Goal: Register for event/course

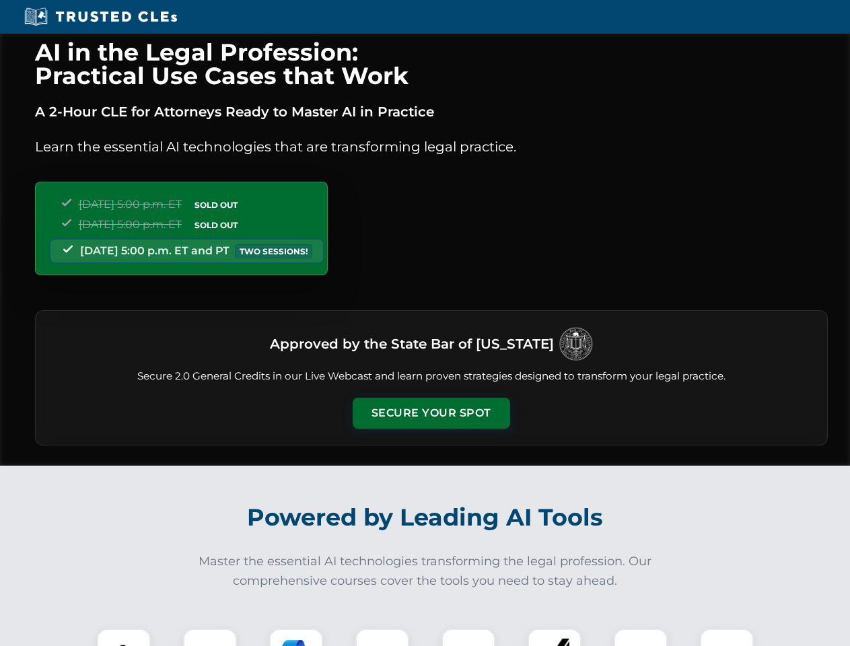
click at [431, 413] on button "Secure Your Spot" at bounding box center [430, 413] width 157 height 31
click at [124, 637] on img at bounding box center [123, 655] width 39 height 39
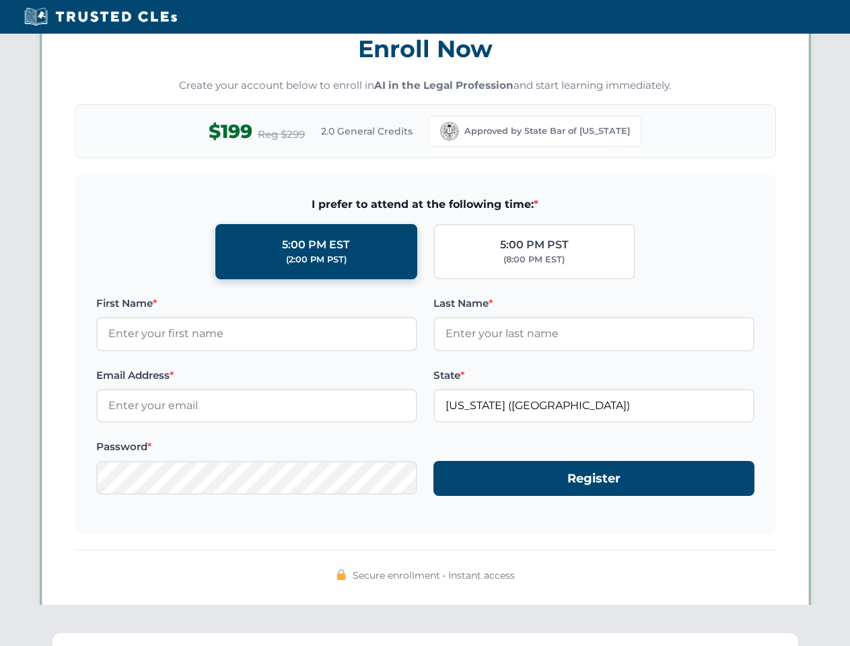
click at [296, 637] on div "AI in the Legal Profession: Practical Use Cases that Work A 2-Hour CLE for Atto…" at bounding box center [425, 441] width 850 height 3147
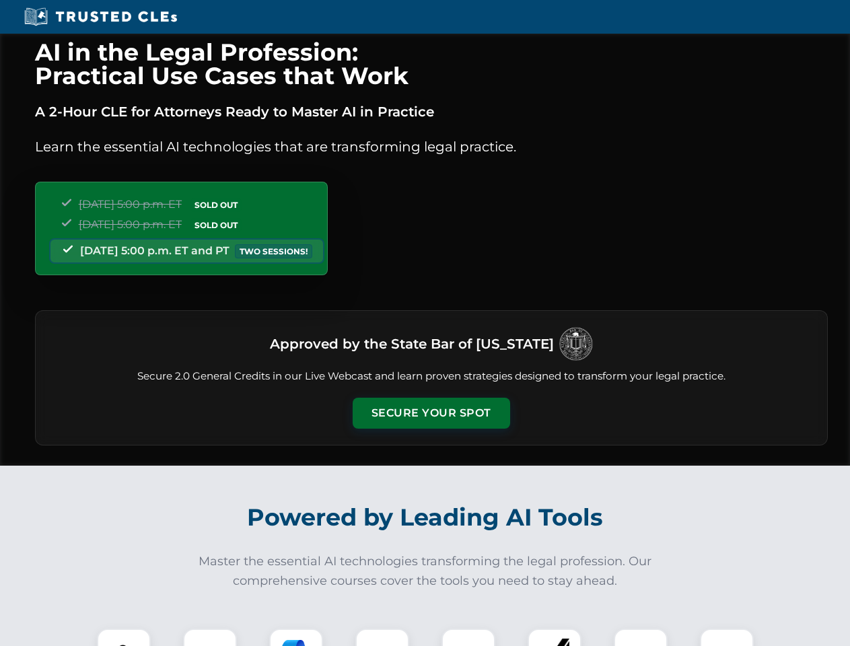
click at [431, 413] on button "Secure Your Spot" at bounding box center [430, 413] width 157 height 31
click at [124, 637] on img at bounding box center [123, 655] width 39 height 39
click at [210, 637] on div at bounding box center [210, 655] width 54 height 54
click at [296, 637] on div at bounding box center [296, 655] width 54 height 54
click at [382, 637] on img at bounding box center [382, 655] width 38 height 38
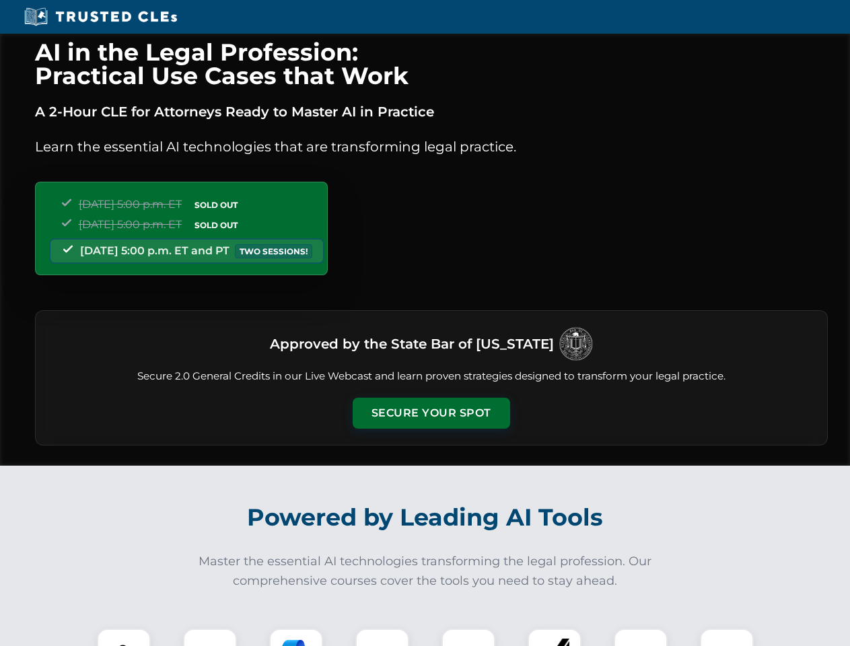
click at [468, 637] on div at bounding box center [468, 655] width 54 height 54
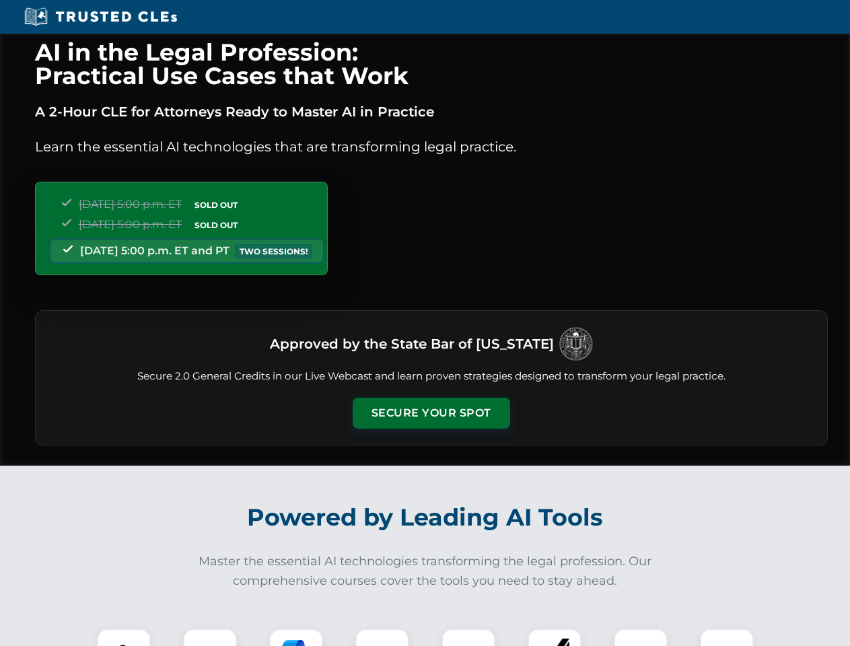
click at [431, 413] on button "Secure Your Spot" at bounding box center [430, 413] width 157 height 31
click at [124, 637] on img at bounding box center [123, 655] width 39 height 39
click at [210, 637] on div at bounding box center [210, 655] width 54 height 54
click at [296, 637] on div at bounding box center [296, 655] width 54 height 54
click at [382, 637] on img at bounding box center [382, 655] width 38 height 38
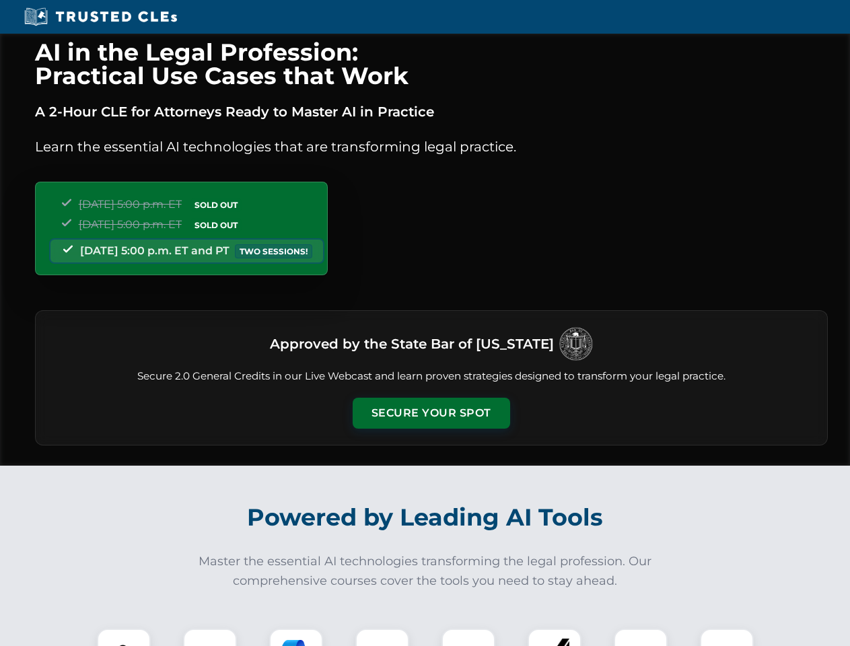
click at [468, 637] on div at bounding box center [468, 655] width 54 height 54
click at [554, 637] on div at bounding box center [554, 655] width 54 height 54
click at [431, 413] on button "Secure Your Spot" at bounding box center [430, 413] width 157 height 31
click at [124, 637] on img at bounding box center [123, 655] width 39 height 39
click at [210, 637] on div at bounding box center [210, 655] width 54 height 54
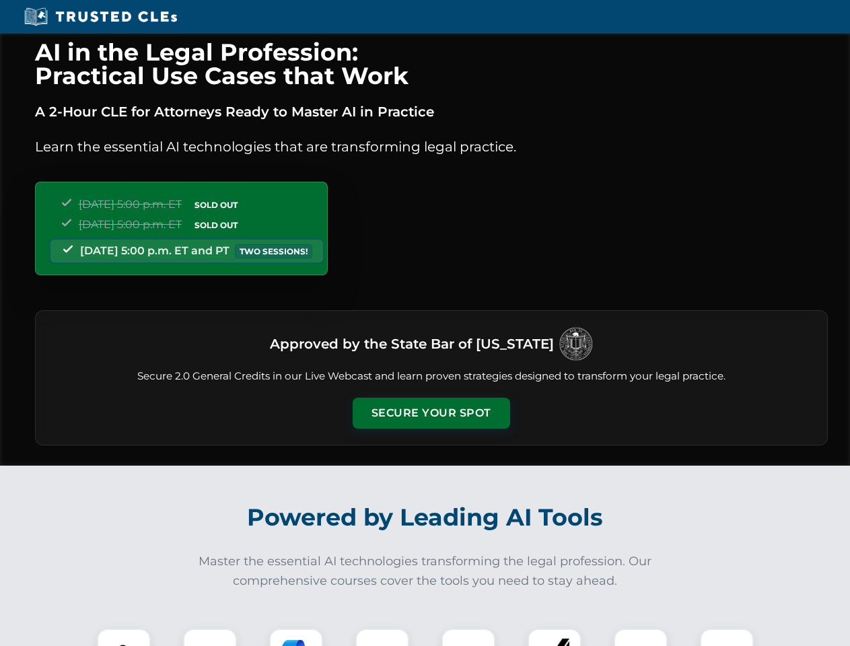
click at [296, 637] on div at bounding box center [296, 655] width 54 height 54
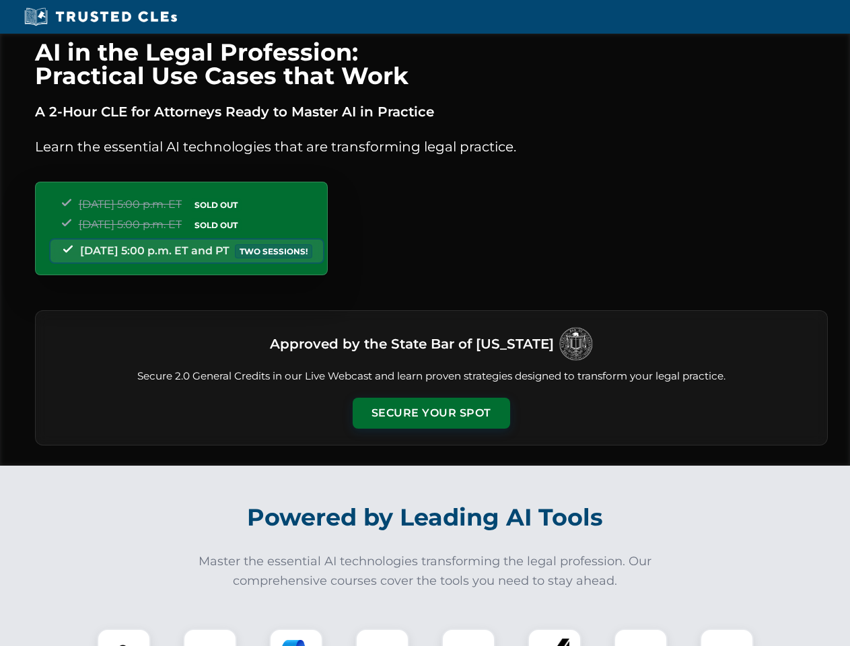
click at [431, 413] on button "Secure Your Spot" at bounding box center [430, 413] width 157 height 31
click at [124, 637] on img at bounding box center [123, 655] width 39 height 39
click at [210, 637] on div at bounding box center [210, 655] width 54 height 54
